Goal: Check status: Check status

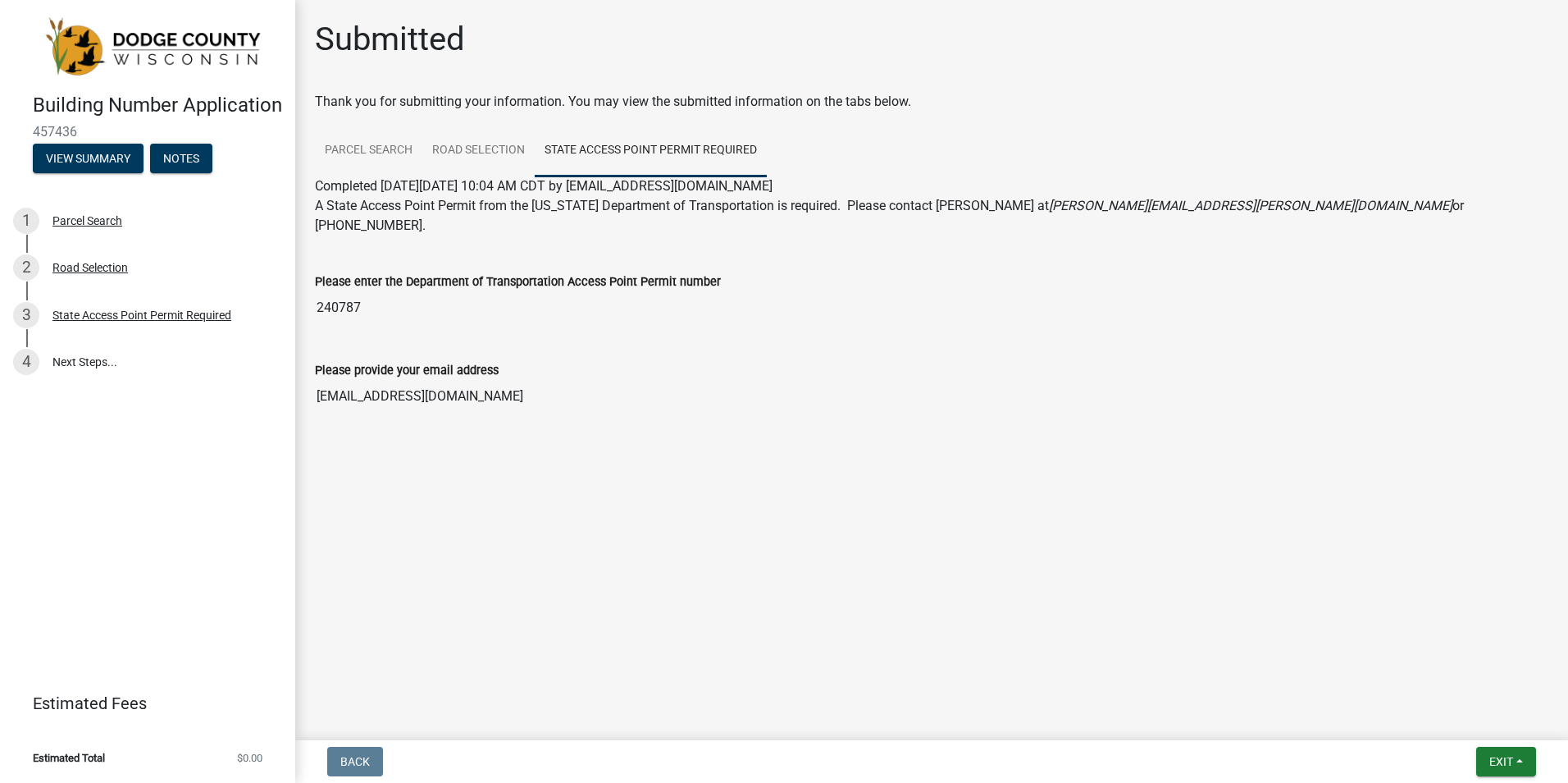
click at [403, 277] on label "Please enter the Department of Transportation Access Point Permit number" at bounding box center [518, 282] width 406 height 12
click at [403, 292] on input "240787" at bounding box center [931, 307] width 1233 height 32
drag, startPoint x: 403, startPoint y: 258, endPoint x: 718, endPoint y: 262, distance: 315.0
click at [718, 272] on div "Please enter the Department of Transportation Access Point Permit number" at bounding box center [931, 282] width 1233 height 20
copy label "Department of Transportation Access Point Permit number"
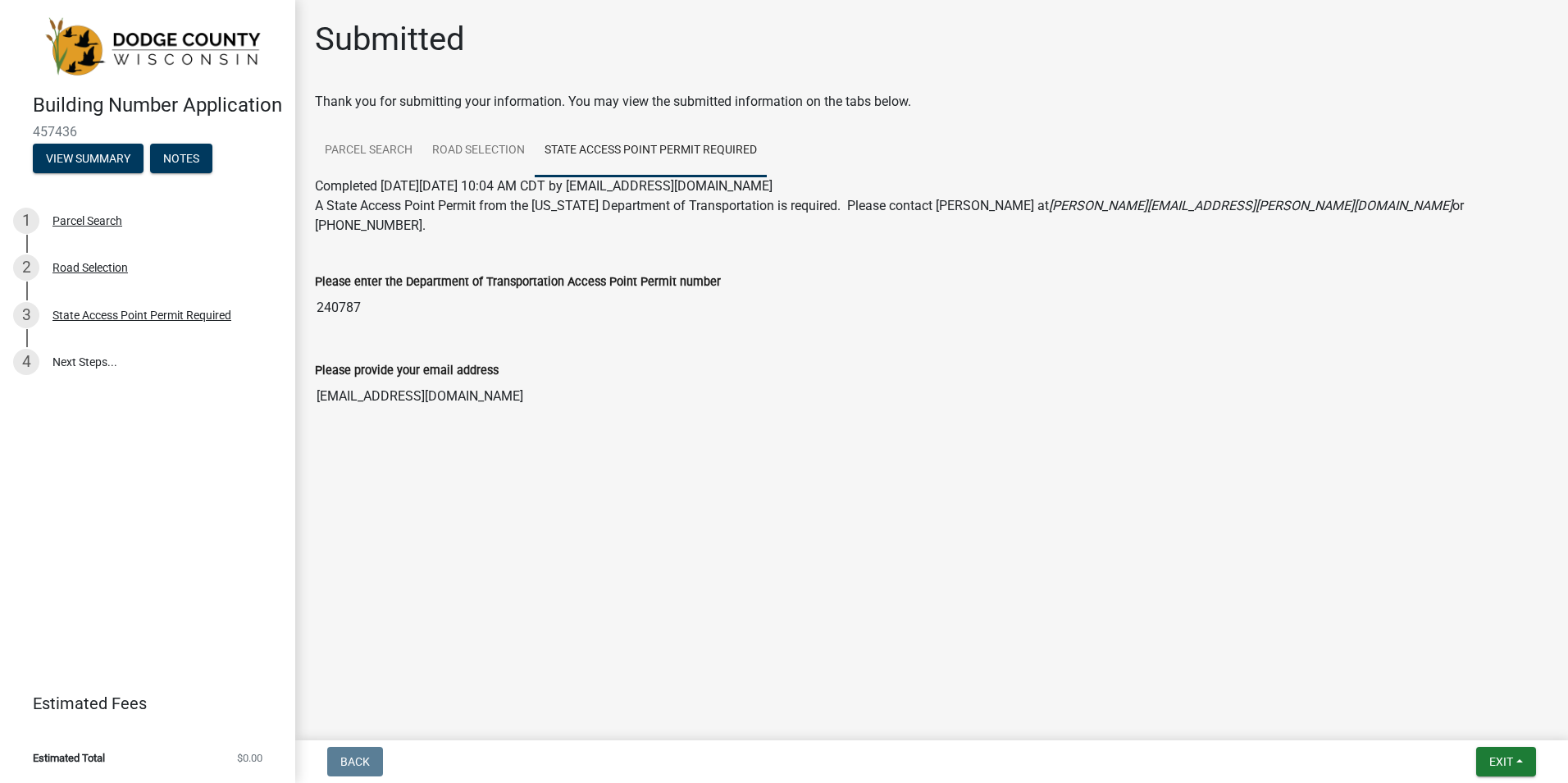
click at [359, 292] on input "240787" at bounding box center [931, 307] width 1233 height 32
drag, startPoint x: 377, startPoint y: 287, endPoint x: 316, endPoint y: 285, distance: 61.0
click at [316, 292] on input "240787" at bounding box center [931, 307] width 1233 height 32
drag, startPoint x: 316, startPoint y: 285, endPoint x: 392, endPoint y: 410, distance: 146.3
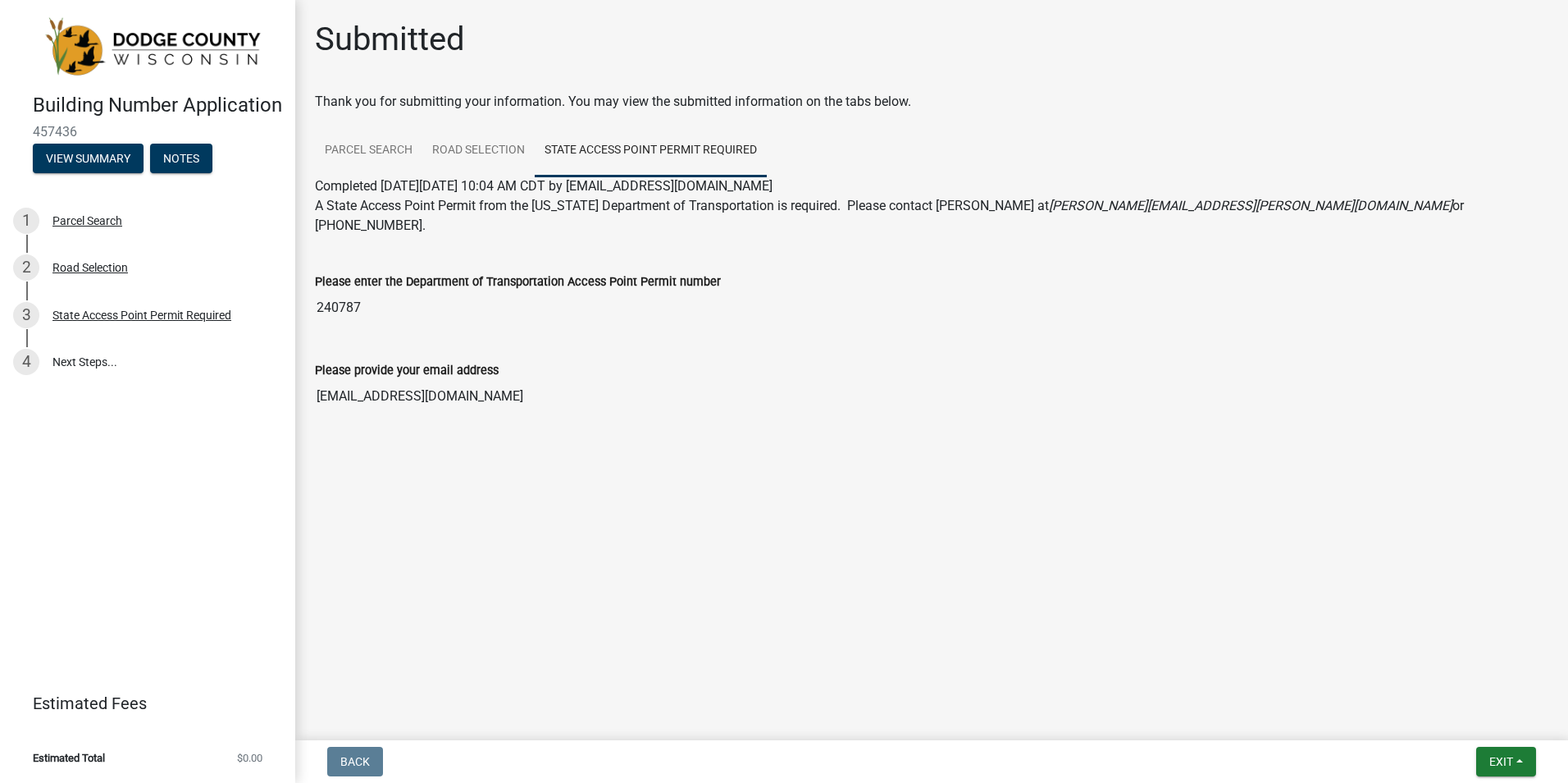
click at [392, 410] on wm-application-readonly "Parcel Search Road Selection State Access Point Permit Required Completed [DATE…" at bounding box center [931, 285] width 1233 height 321
click at [366, 144] on link "Parcel Search" at bounding box center [368, 151] width 107 height 52
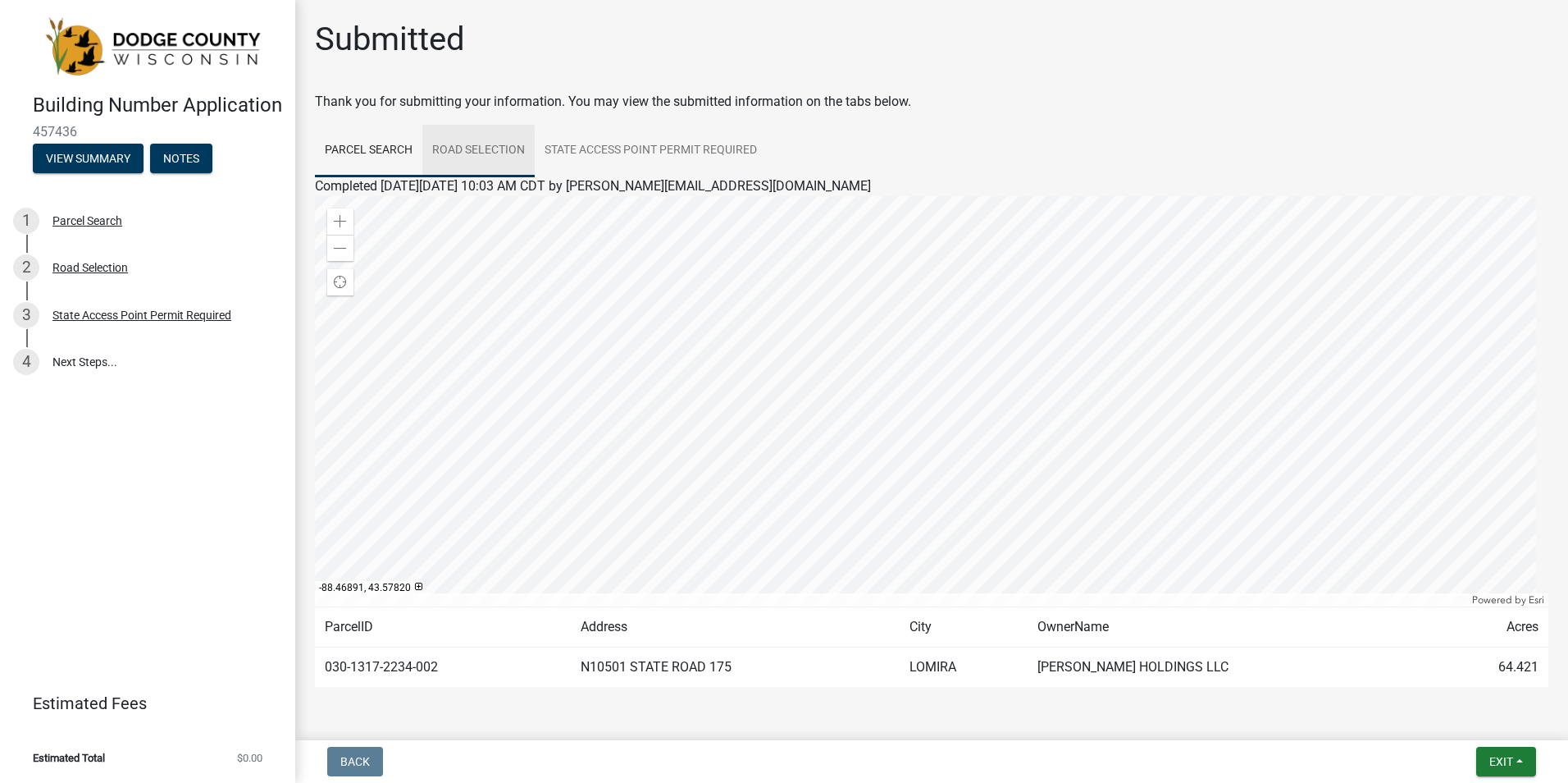
click at [486, 152] on link "Road Selection" at bounding box center [478, 151] width 112 height 52
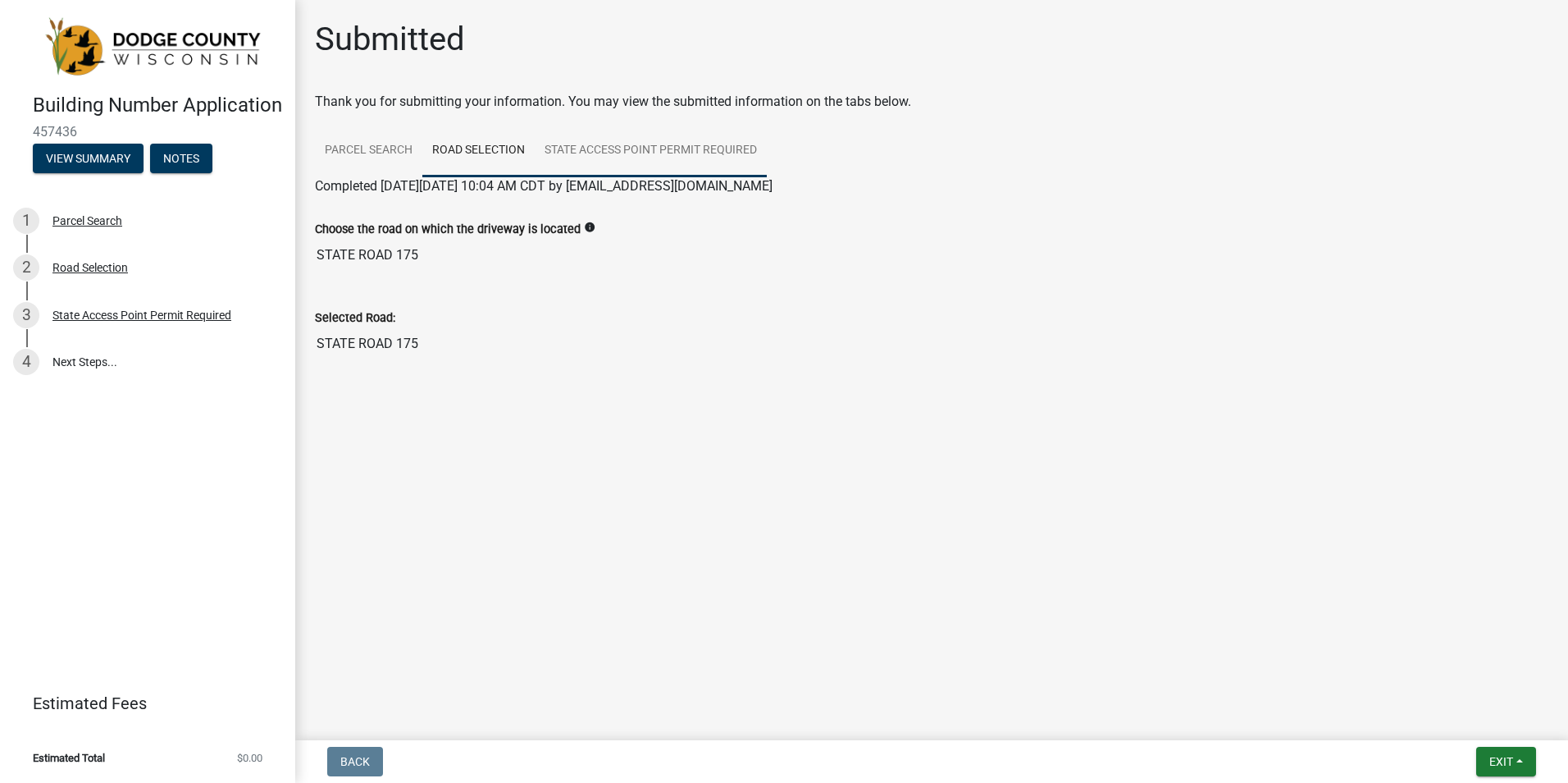
click at [569, 147] on link "State Access Point Permit Required" at bounding box center [650, 151] width 232 height 52
